Goal: Task Accomplishment & Management: Use online tool/utility

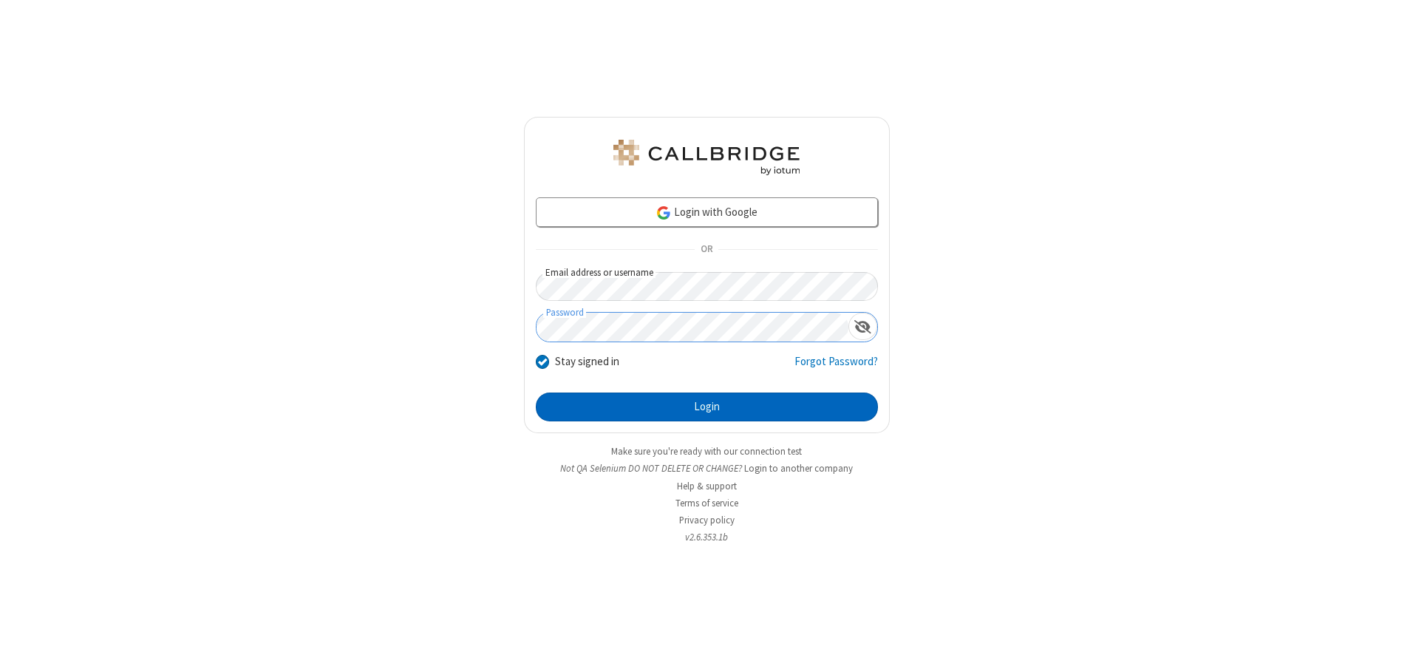
click at [706, 406] on button "Login" at bounding box center [707, 407] width 342 height 30
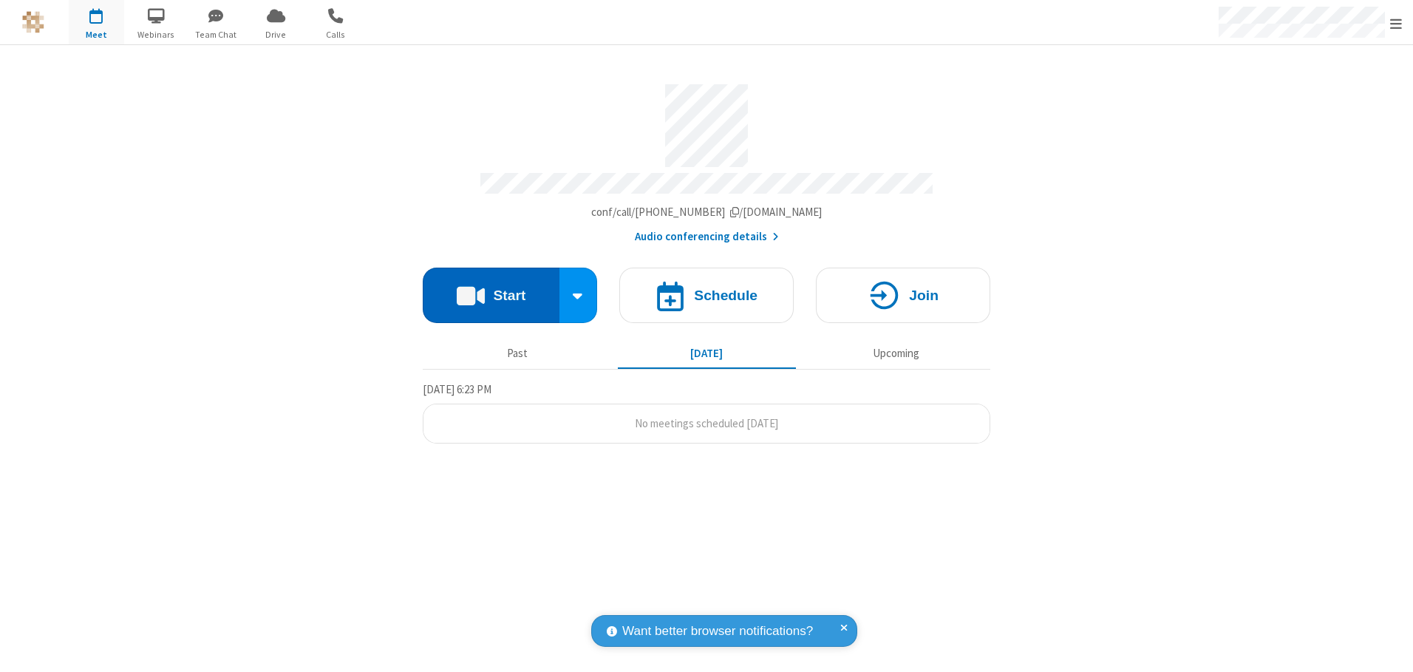
click at [491, 290] on button "Start" at bounding box center [491, 294] width 137 height 55
